Goal: Information Seeking & Learning: Learn about a topic

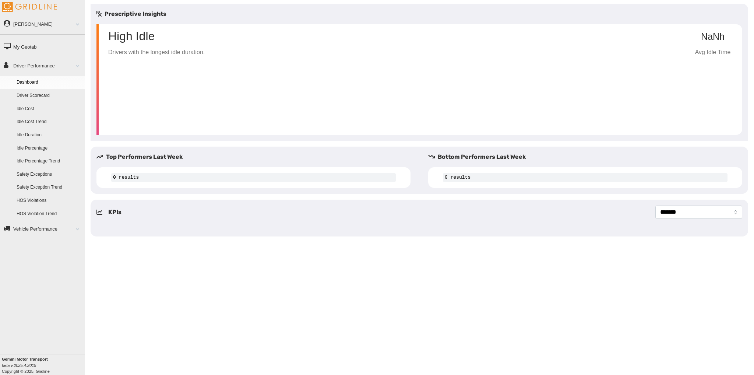
click at [50, 226] on link "Vehicle Performance" at bounding box center [42, 228] width 85 height 17
click at [52, 250] on div "[PERSON_NAME] Feedback/Support Privacy Policy Change Password Log Out My Geotab…" at bounding box center [42, 187] width 85 height 375
click at [75, 82] on link "Vehicle Performance" at bounding box center [42, 84] width 85 height 17
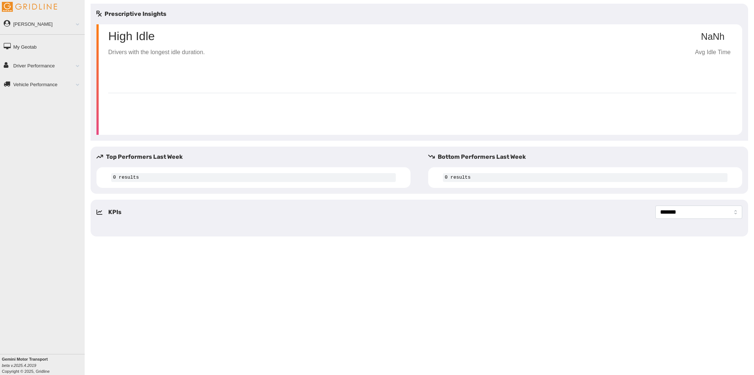
click at [77, 26] on link "[PERSON_NAME]" at bounding box center [42, 23] width 85 height 17
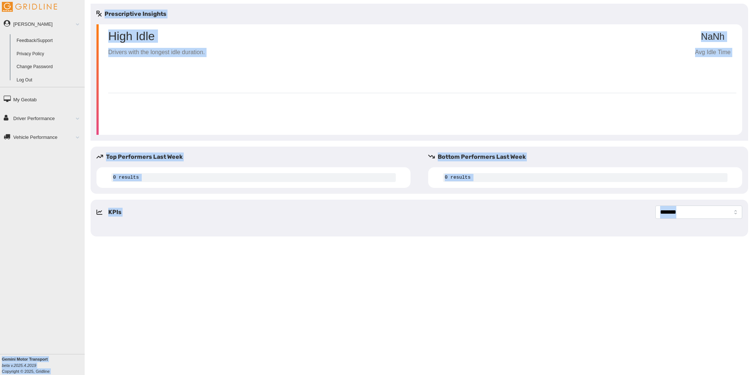
drag, startPoint x: 112, startPoint y: 244, endPoint x: 147, endPoint y: 326, distance: 88.7
click at [151, 327] on div "[PERSON_NAME] Feedback/Support Privacy Policy Change Password Log Out My Geotab…" at bounding box center [377, 187] width 754 height 375
drag, startPoint x: 149, startPoint y: 89, endPoint x: 112, endPoint y: 99, distance: 38.1
click at [149, 89] on div "High Idle Drivers with the longest idle duration. NaNh Avg Idle Time" at bounding box center [422, 76] width 628 height 105
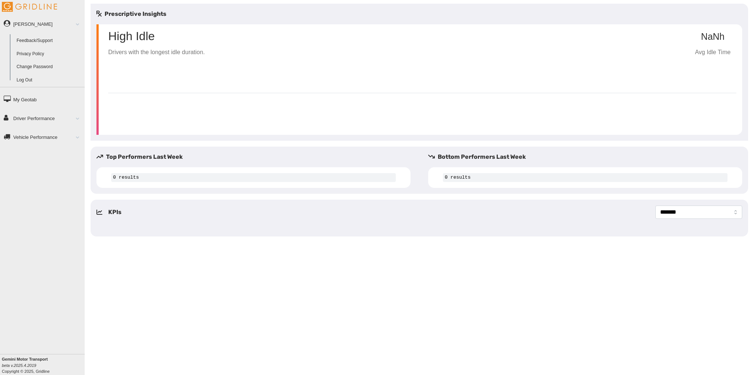
click at [41, 120] on link "Driver Performance" at bounding box center [42, 118] width 85 height 17
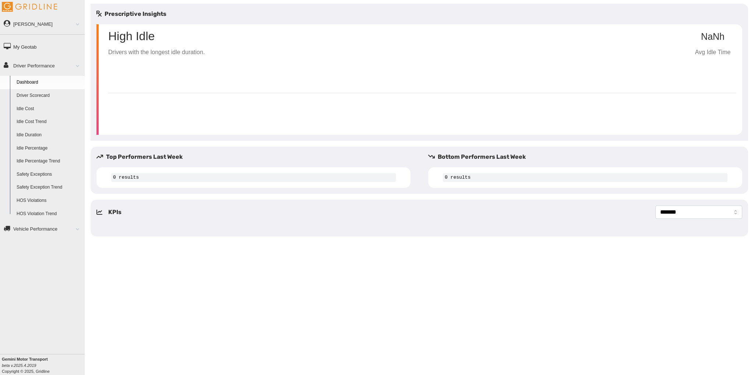
click at [52, 226] on link "Vehicle Performance" at bounding box center [42, 228] width 85 height 17
